Goal: Find specific page/section: Find specific page/section

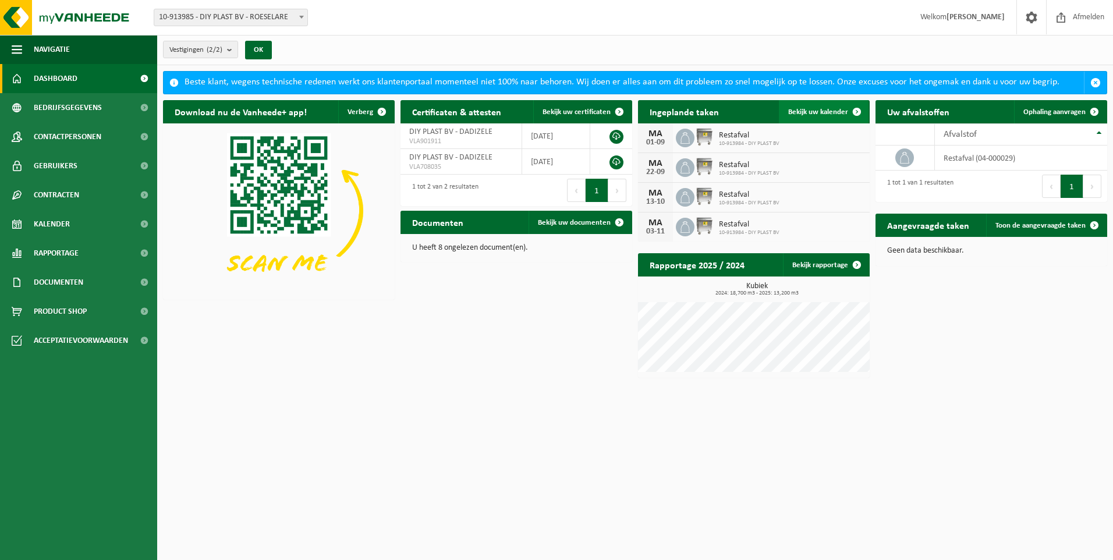
click at [827, 108] on span "Bekijk uw kalender" at bounding box center [818, 112] width 60 height 8
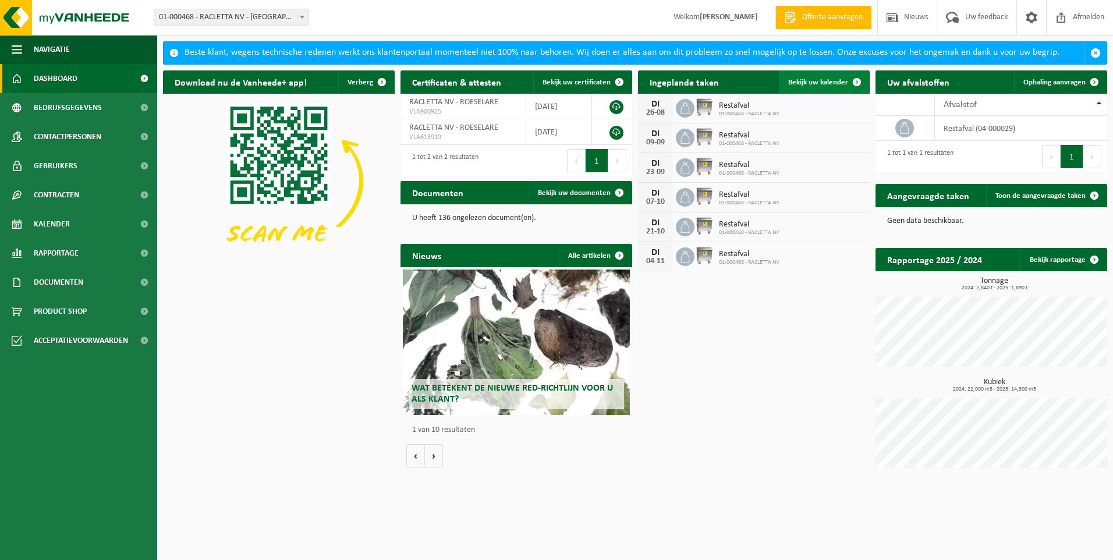
click at [821, 84] on span "Bekijk uw kalender" at bounding box center [818, 83] width 60 height 8
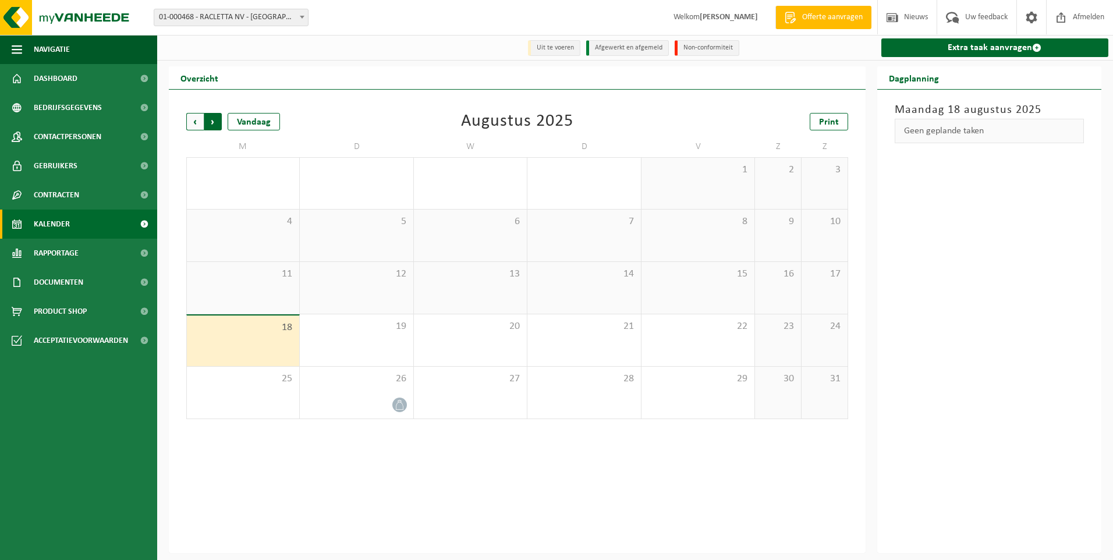
click at [192, 125] on span "Vorige" at bounding box center [194, 121] width 17 height 17
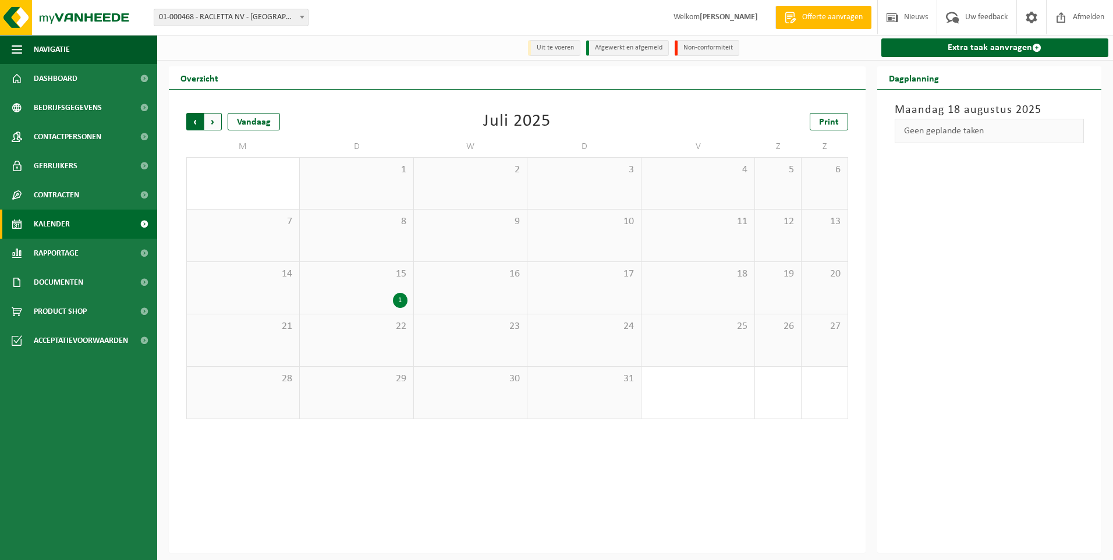
click at [215, 122] on span "Volgende" at bounding box center [212, 121] width 17 height 17
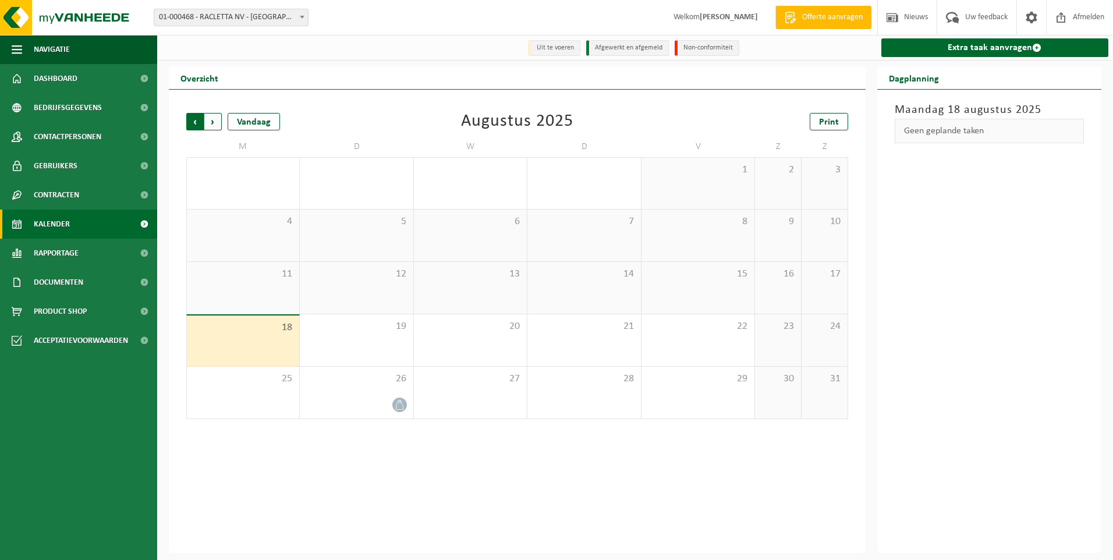
click at [215, 122] on span "Volgende" at bounding box center [212, 121] width 17 height 17
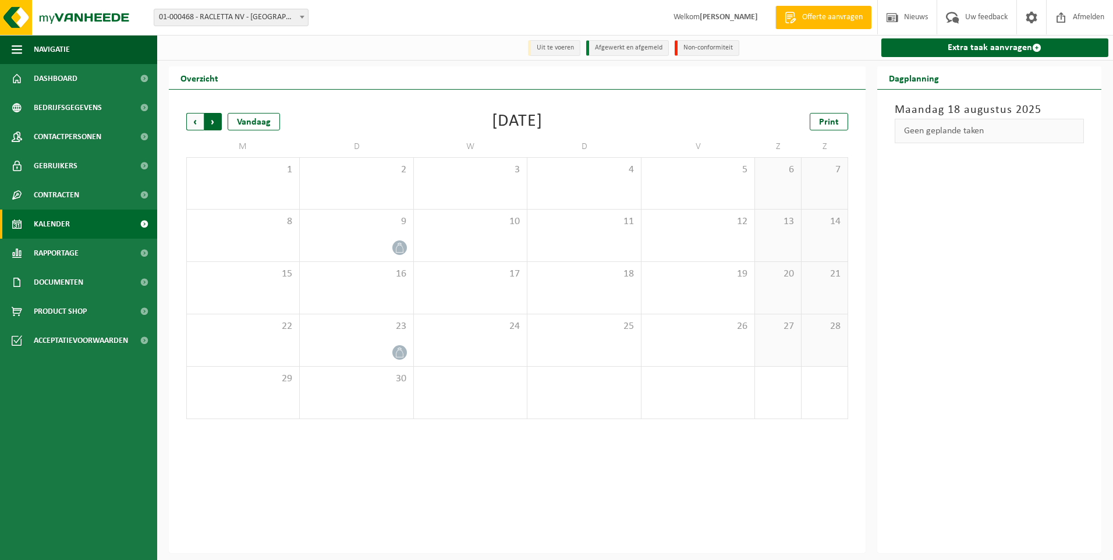
click at [200, 125] on span "Vorige" at bounding box center [194, 121] width 17 height 17
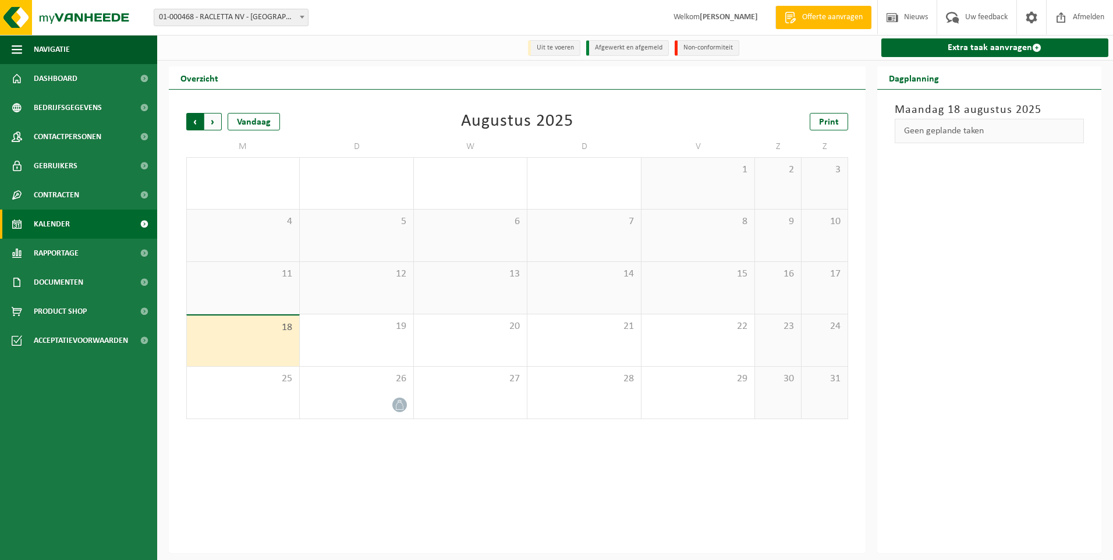
click at [211, 123] on span "Volgende" at bounding box center [212, 121] width 17 height 17
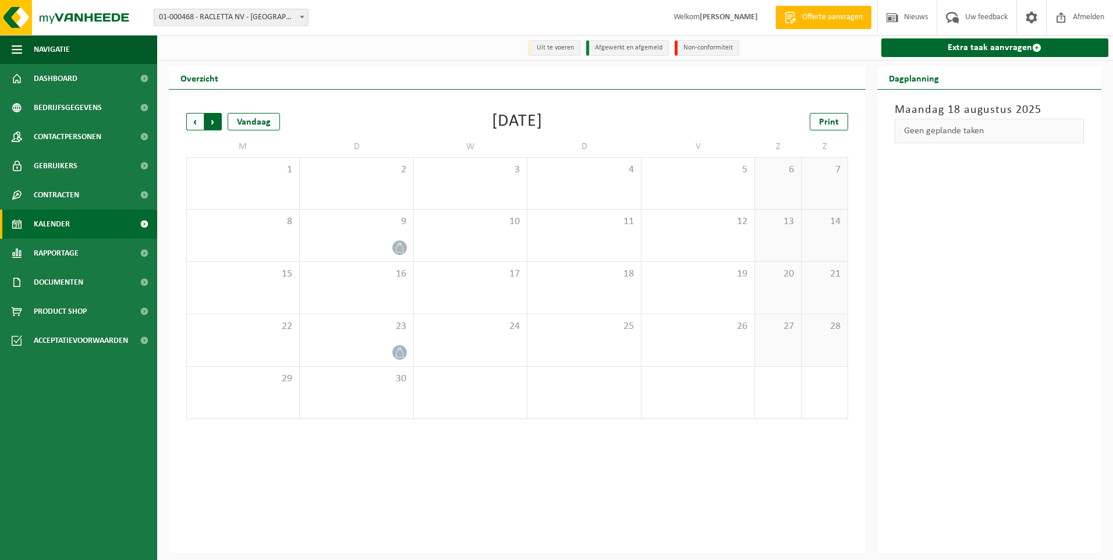
click at [193, 122] on span "Vorige" at bounding box center [194, 121] width 17 height 17
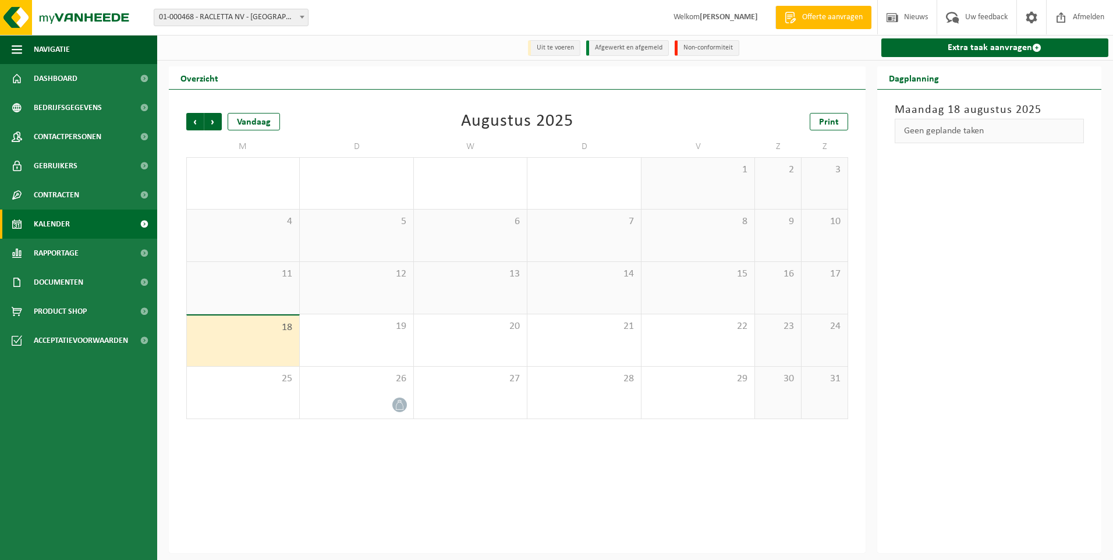
click at [193, 122] on span "Vorige" at bounding box center [194, 121] width 17 height 17
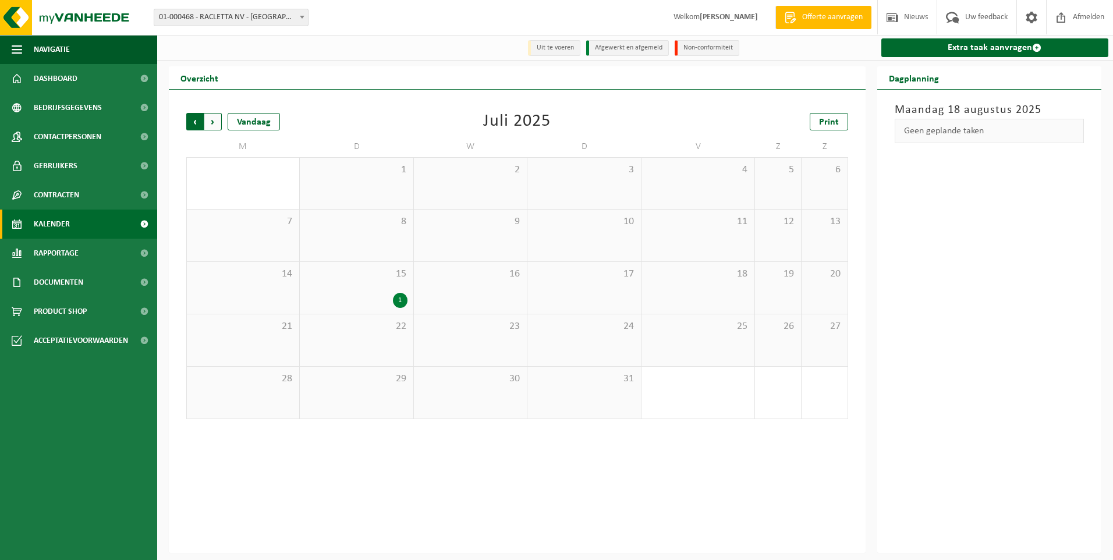
click at [210, 118] on span "Volgende" at bounding box center [212, 121] width 17 height 17
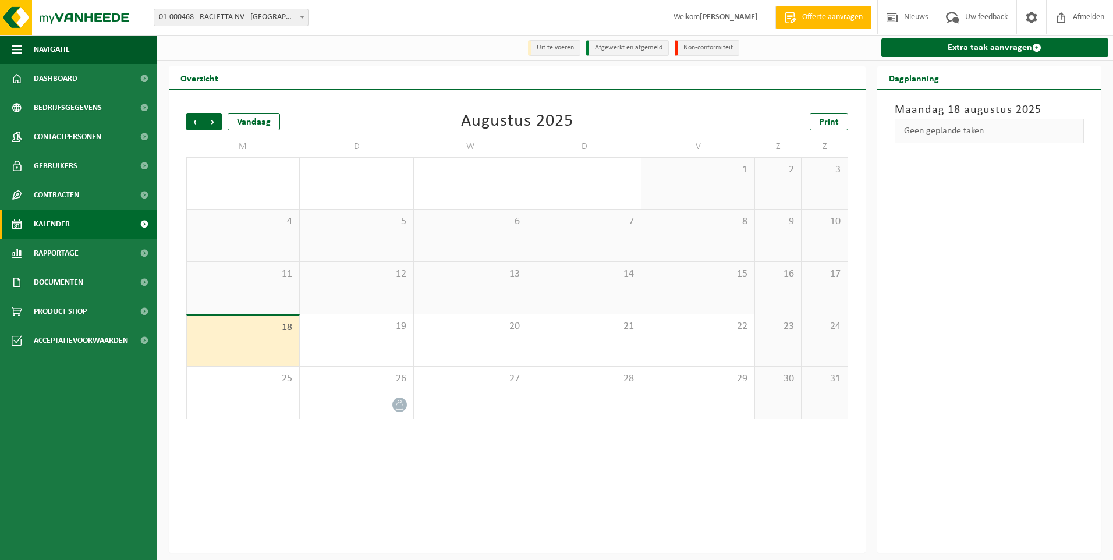
click at [353, 286] on div "12" at bounding box center [356, 288] width 113 height 52
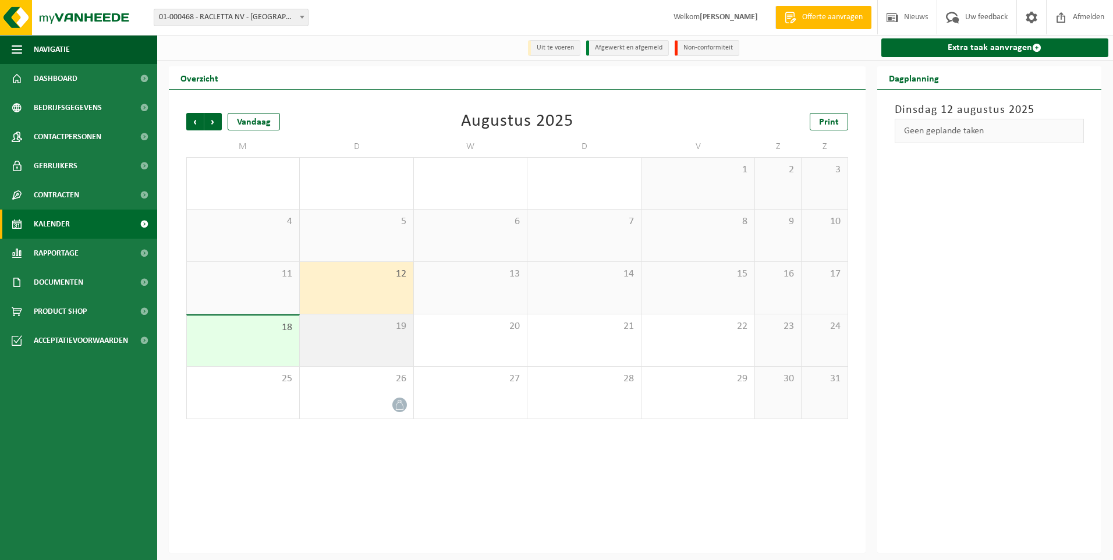
click at [380, 339] on div "19" at bounding box center [356, 340] width 113 height 52
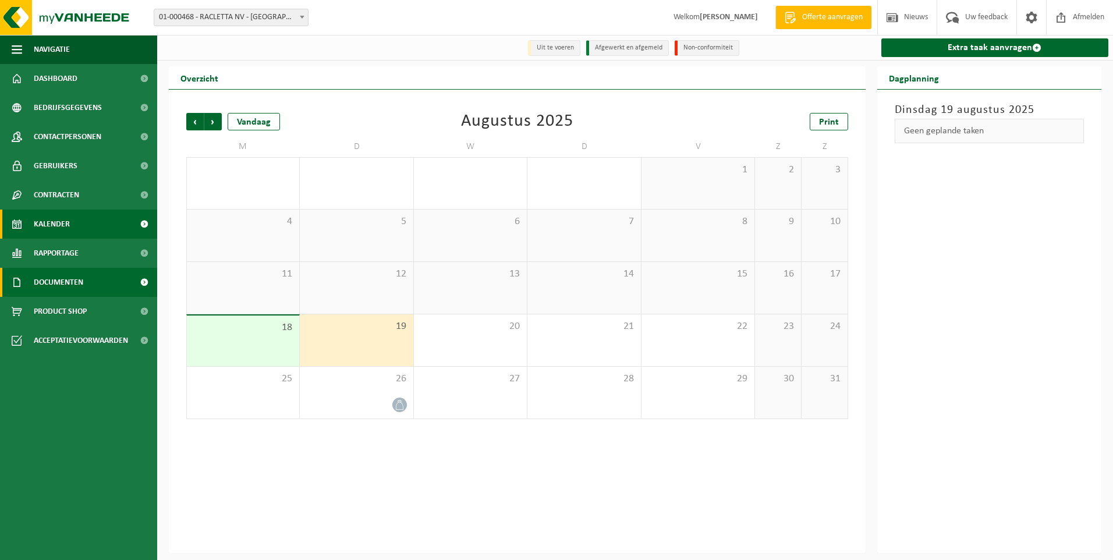
click at [55, 281] on span "Documenten" at bounding box center [58, 282] width 49 height 29
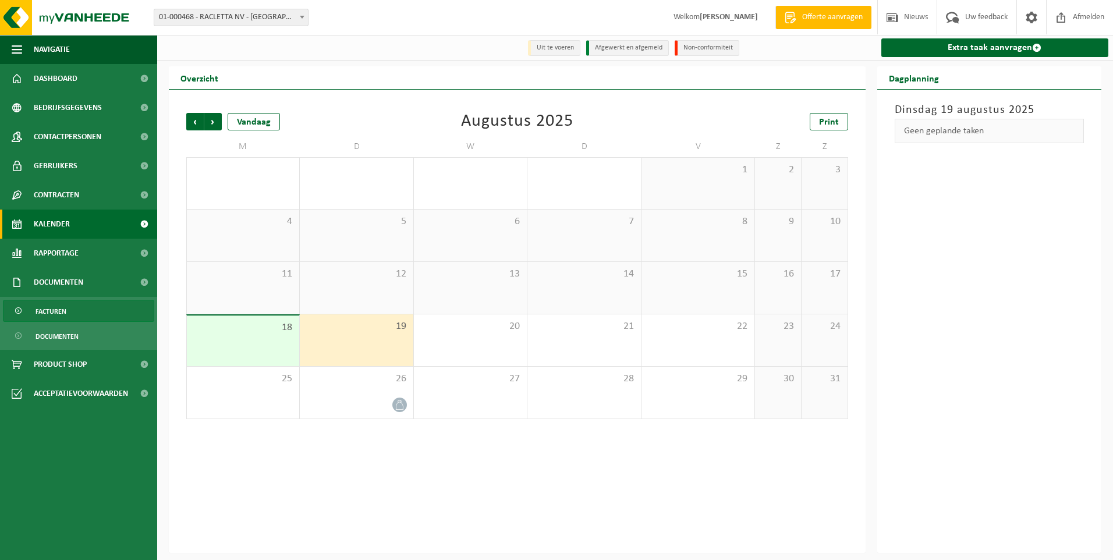
click at [52, 308] on span "Facturen" at bounding box center [51, 311] width 31 height 22
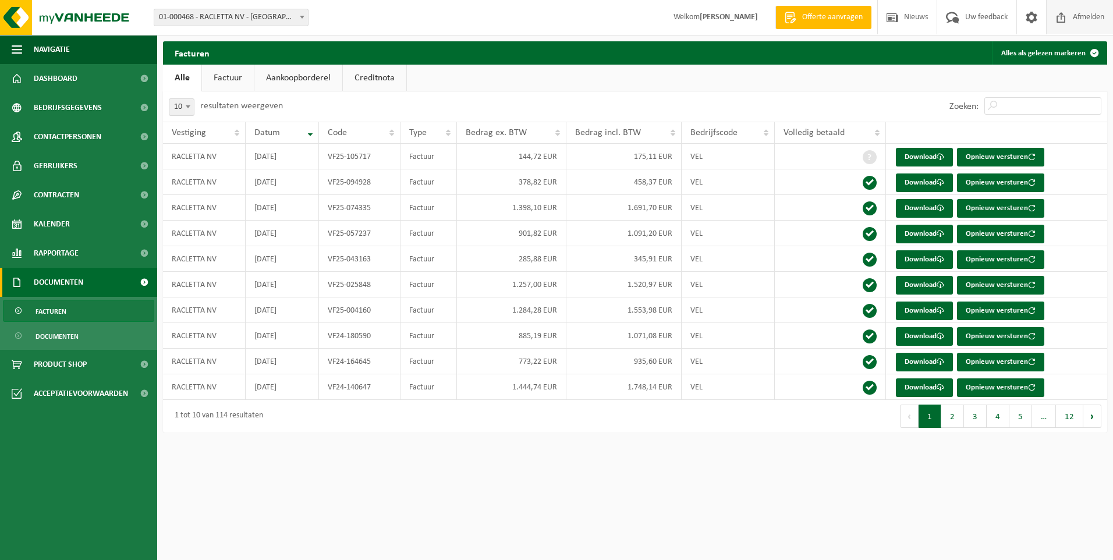
click at [1096, 22] on span "Afmelden" at bounding box center [1088, 17] width 37 height 34
